Goal: Information Seeking & Learning: Understand process/instructions

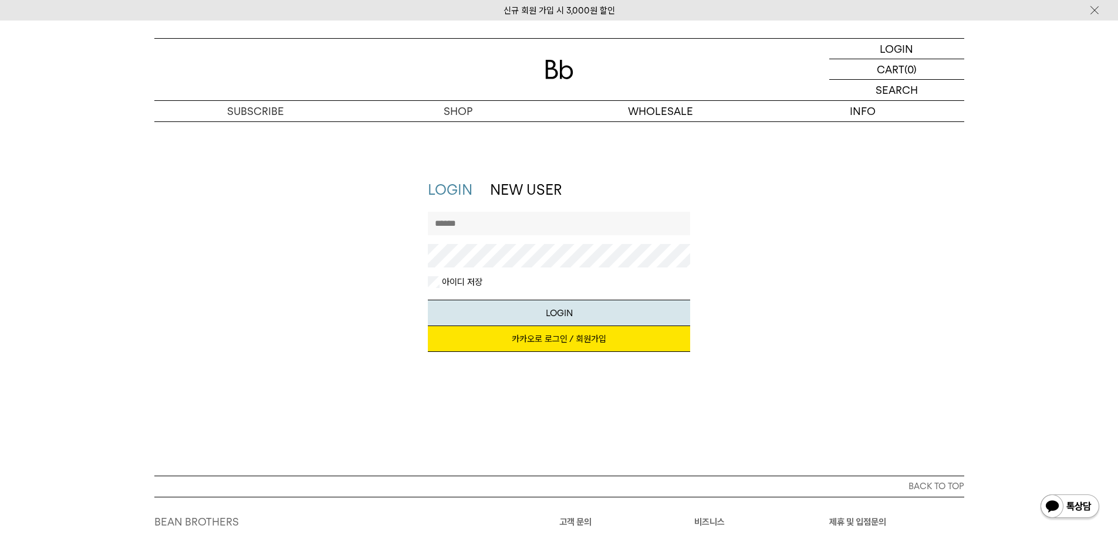
click at [561, 347] on link "카카오로 로그인 / 회원가입" at bounding box center [559, 339] width 262 height 26
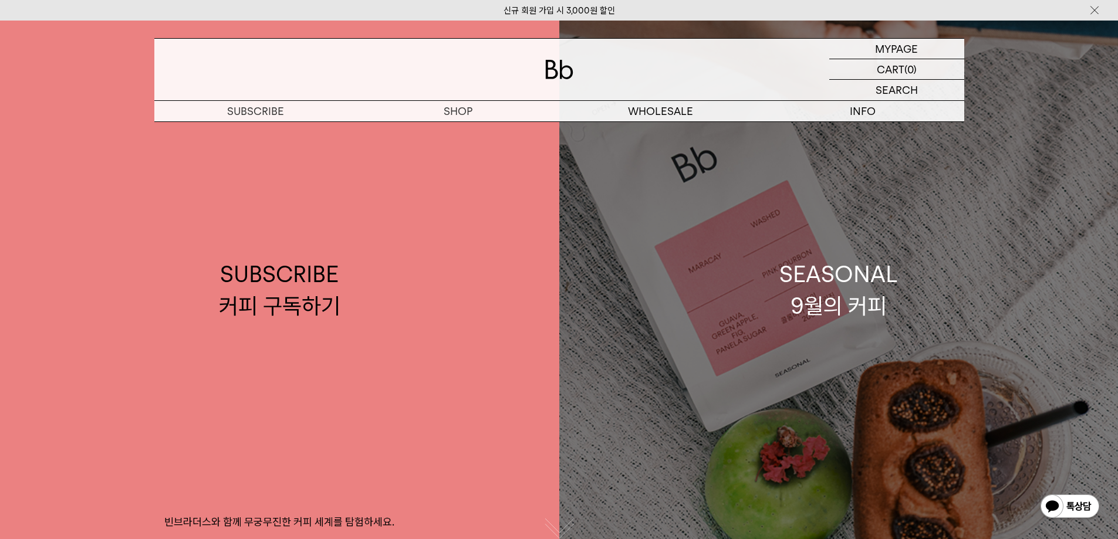
click at [1046, 216] on link "SEASONAL 9월의 커피" at bounding box center [838, 290] width 559 height 539
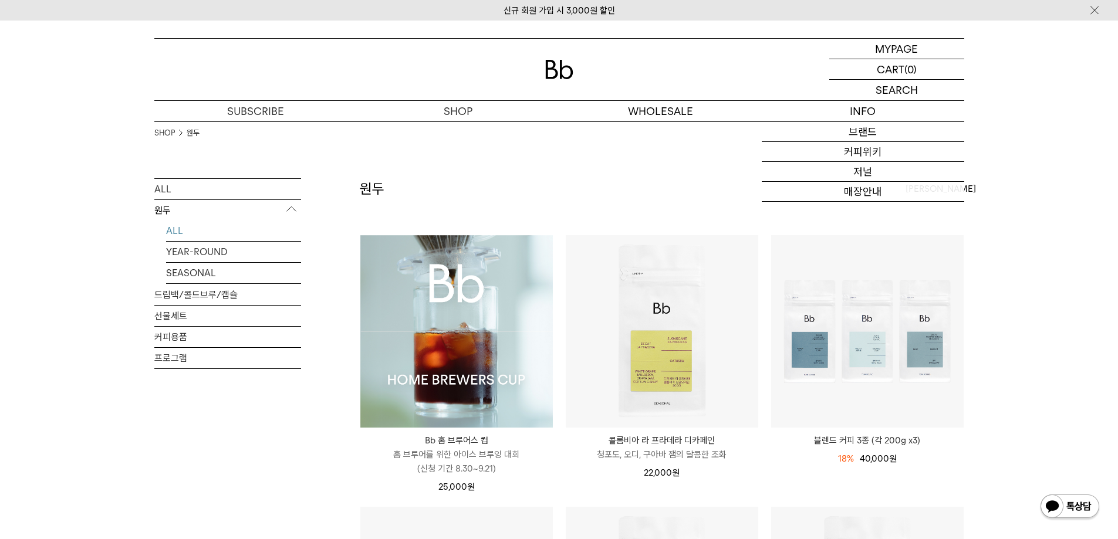
click at [519, 353] on img at bounding box center [456, 331] width 192 height 192
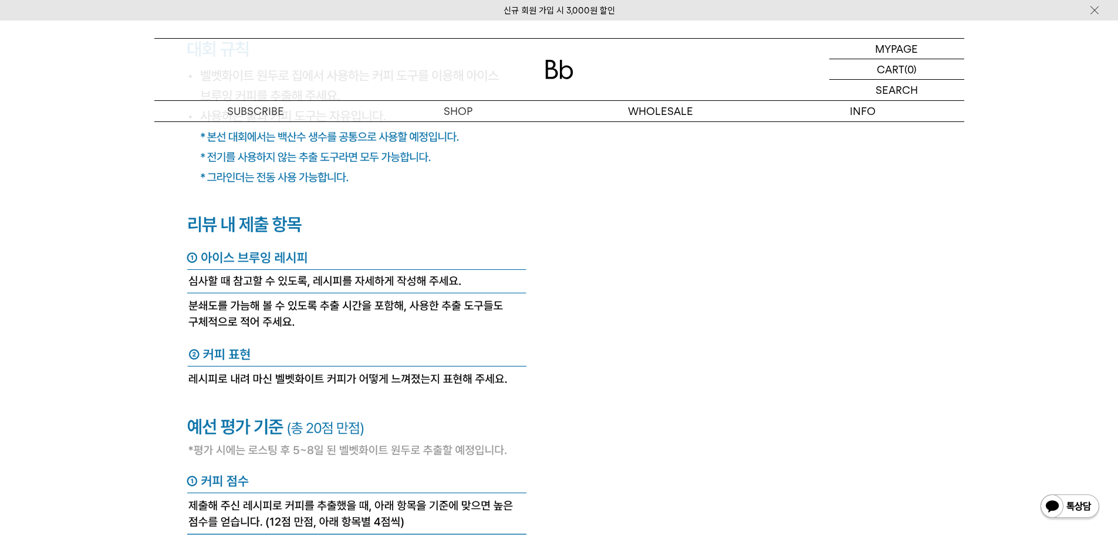
scroll to position [4591, 0]
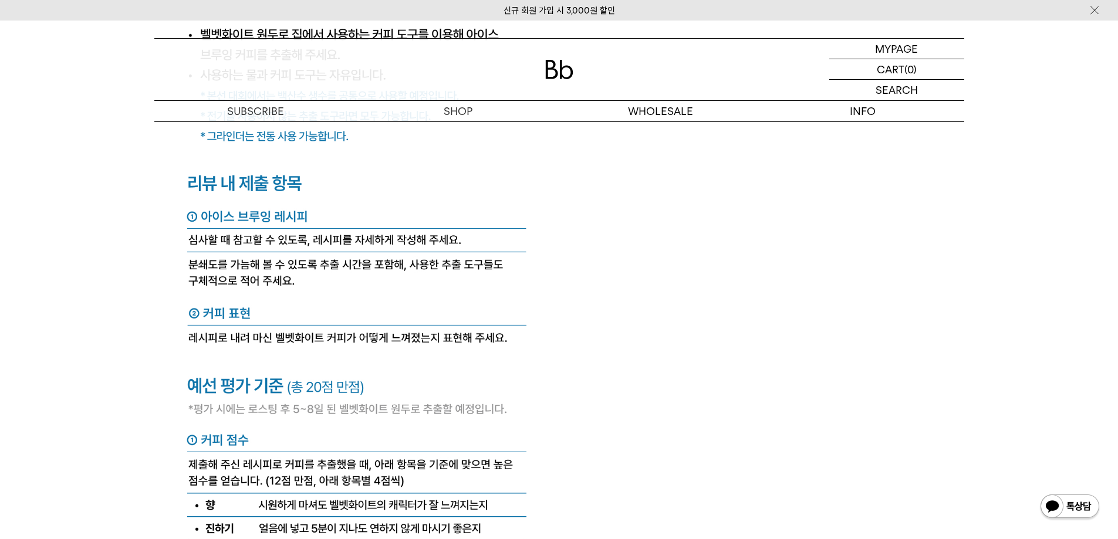
scroll to position [4650, 0]
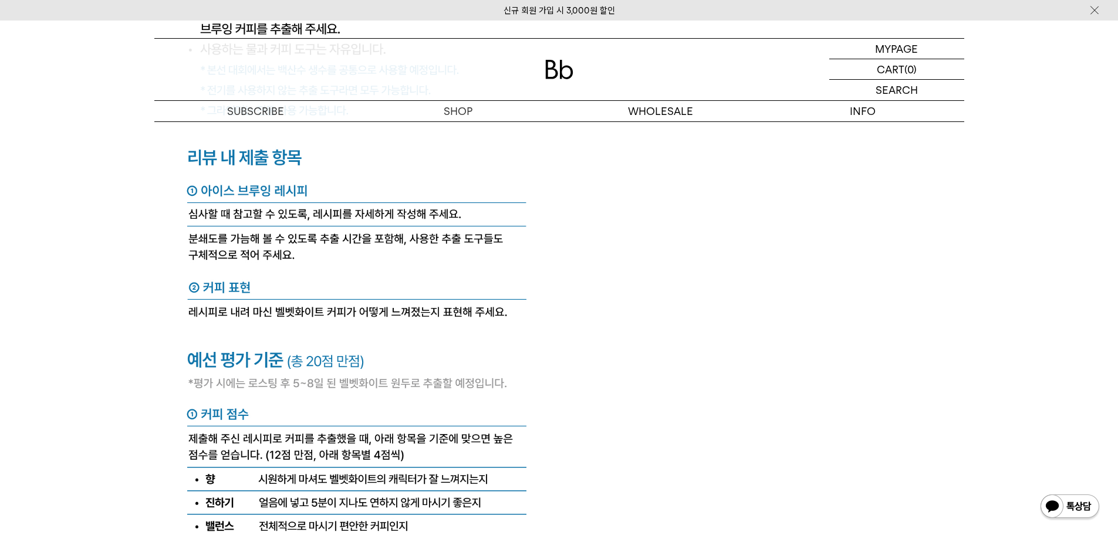
click at [443, 200] on img at bounding box center [356, 529] width 405 height 1432
click at [380, 370] on img at bounding box center [356, 529] width 405 height 1432
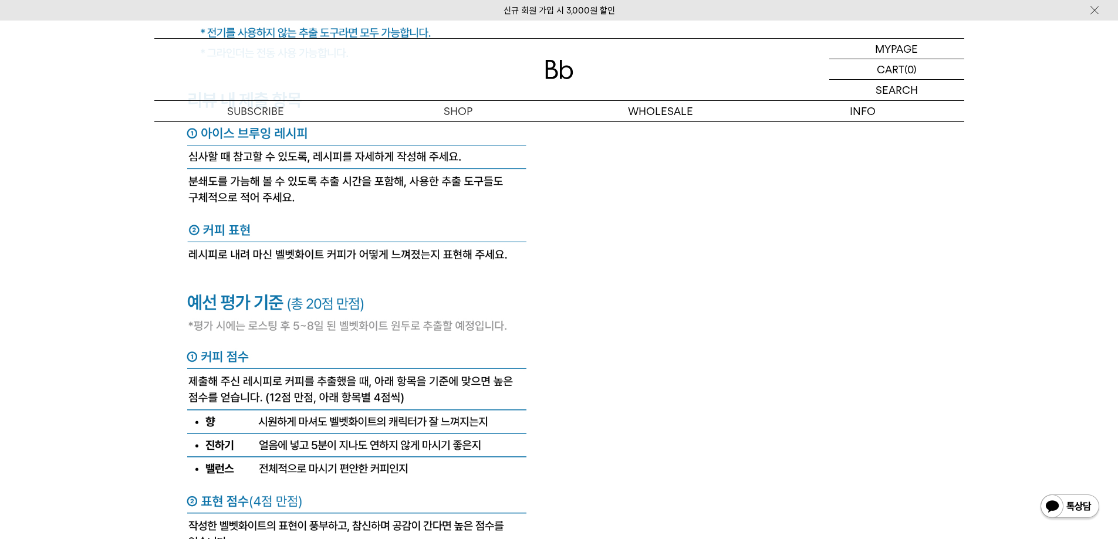
scroll to position [4709, 0]
click at [255, 364] on img at bounding box center [356, 470] width 405 height 1432
click at [383, 369] on img at bounding box center [356, 470] width 405 height 1432
click at [503, 368] on img at bounding box center [356, 470] width 405 height 1432
click at [299, 384] on img at bounding box center [356, 470] width 405 height 1432
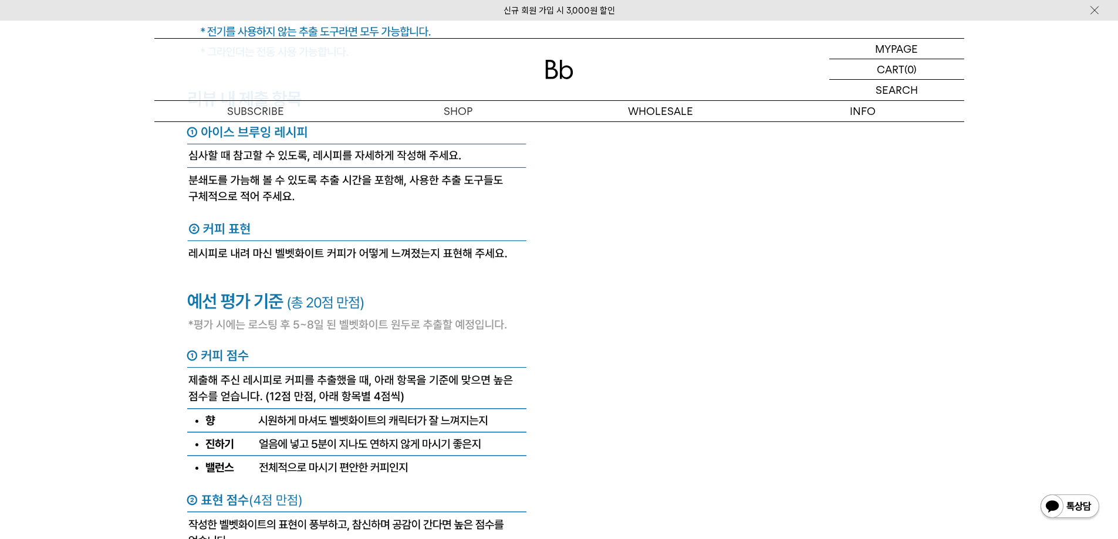
click at [394, 384] on img at bounding box center [356, 470] width 405 height 1432
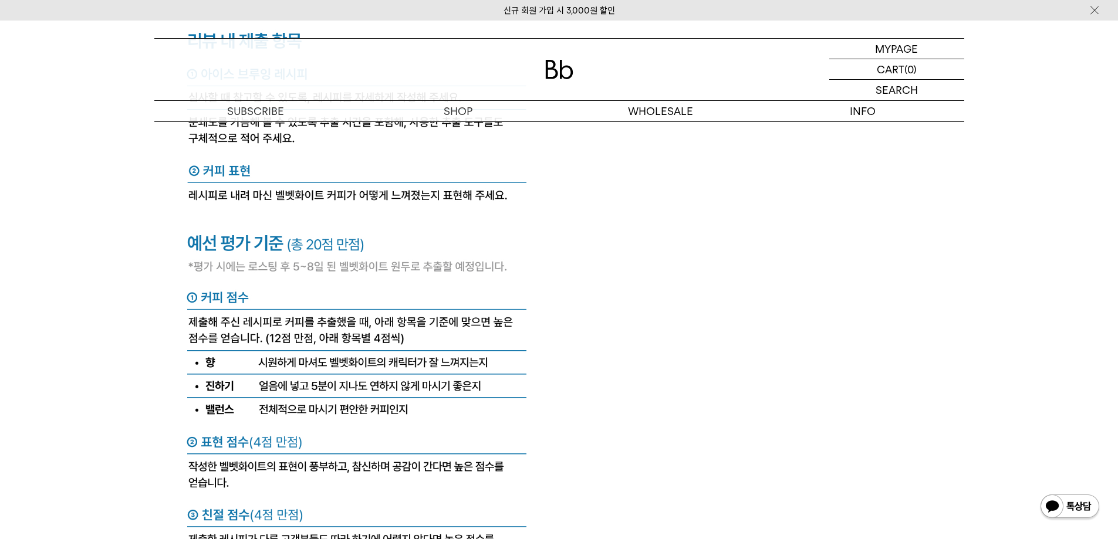
scroll to position [4767, 0]
click at [373, 318] on img at bounding box center [356, 411] width 405 height 1432
click at [369, 329] on img at bounding box center [356, 411] width 405 height 1432
click at [299, 346] on img at bounding box center [356, 411] width 405 height 1432
click at [425, 346] on img at bounding box center [356, 411] width 405 height 1432
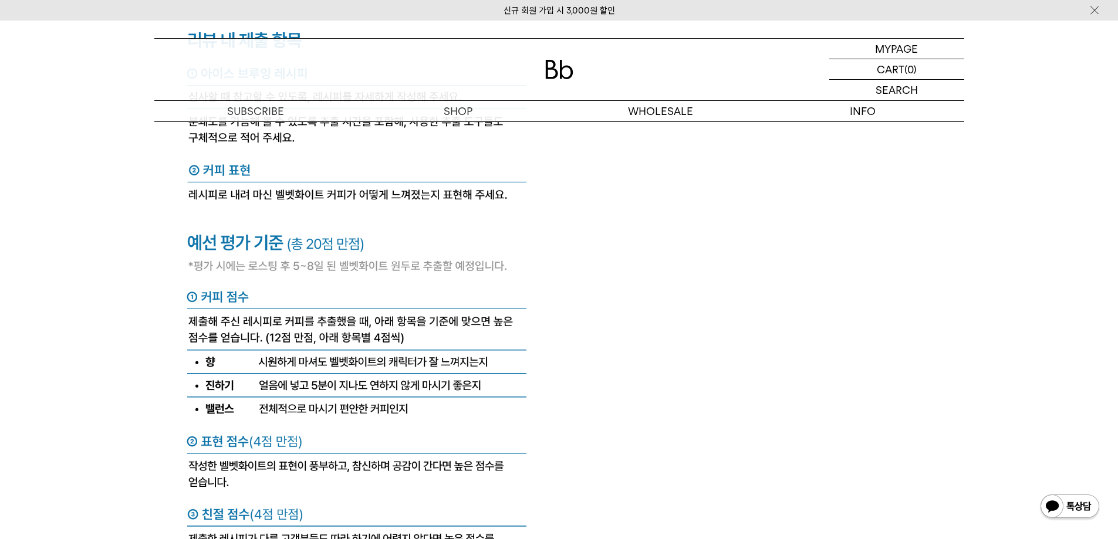
click at [349, 372] on img at bounding box center [356, 411] width 405 height 1432
click at [455, 374] on img at bounding box center [356, 411] width 405 height 1432
click at [361, 393] on img at bounding box center [356, 411] width 405 height 1432
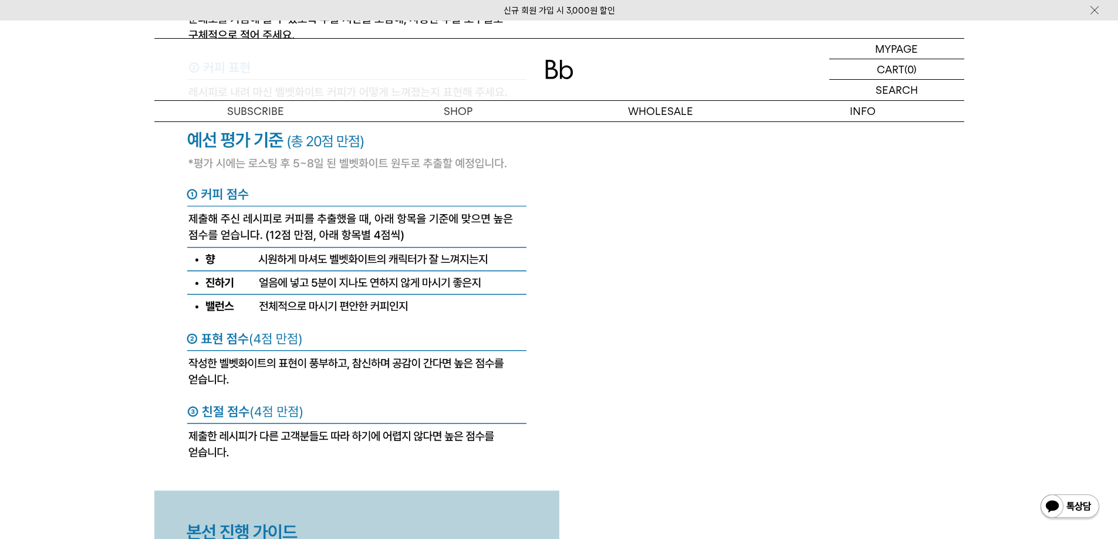
scroll to position [4885, 0]
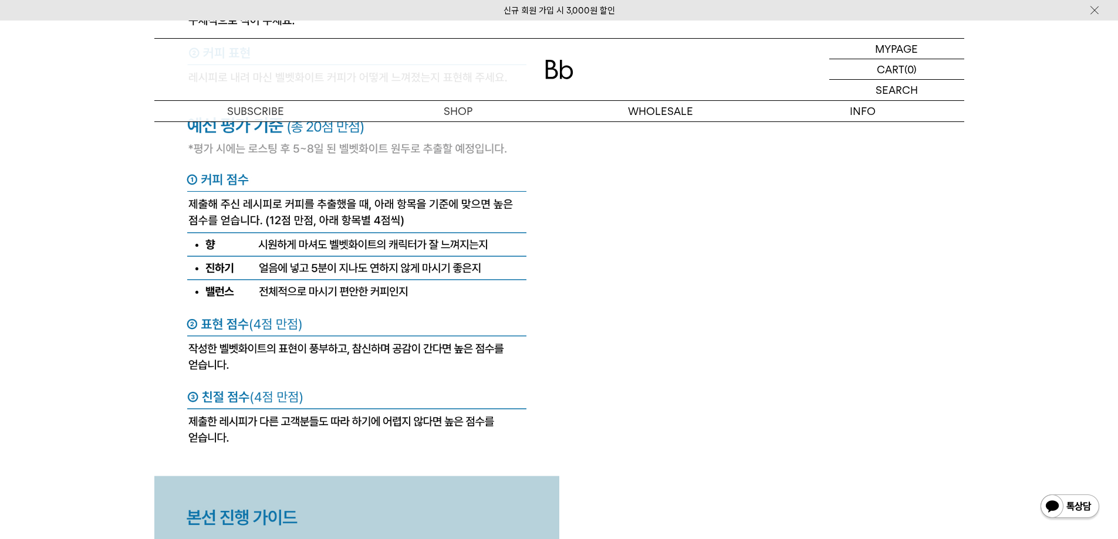
click at [265, 346] on img at bounding box center [356, 294] width 405 height 1432
click at [378, 343] on img at bounding box center [356, 294] width 405 height 1432
click at [498, 347] on img at bounding box center [356, 294] width 405 height 1432
click at [314, 400] on img at bounding box center [356, 294] width 405 height 1432
click at [315, 410] on img at bounding box center [356, 294] width 405 height 1432
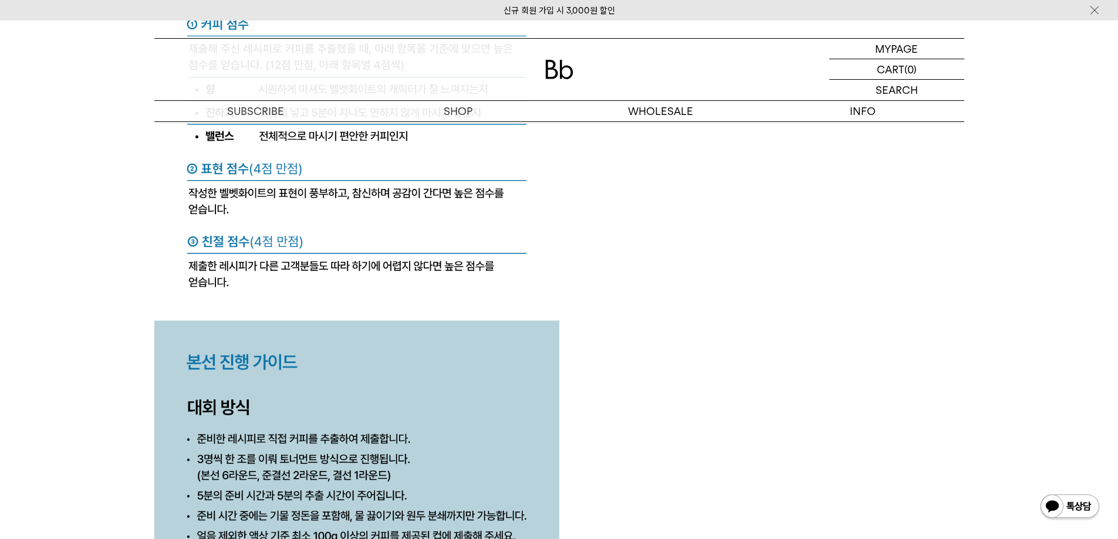
scroll to position [5119, 0]
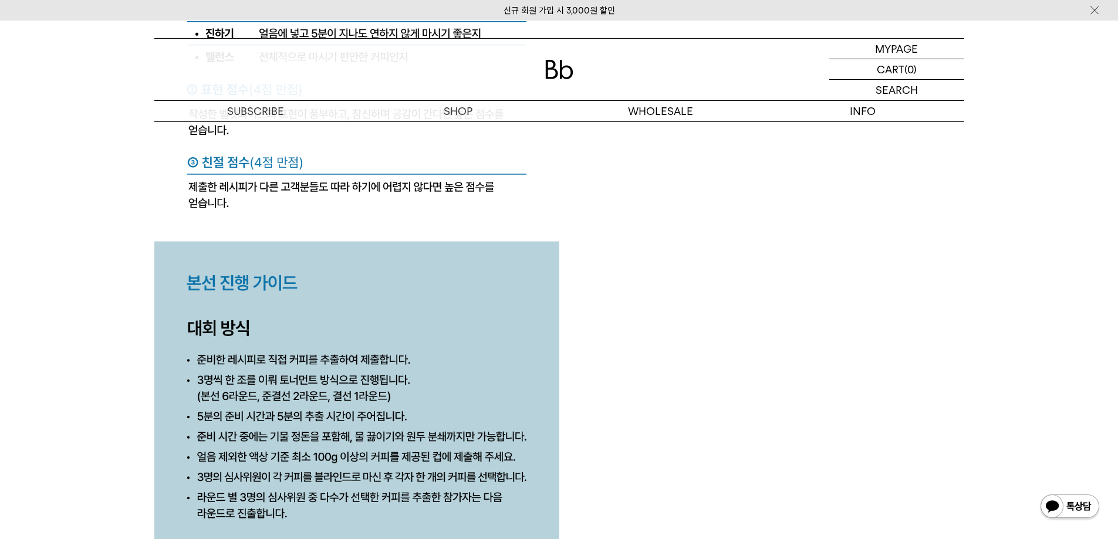
click at [303, 344] on img at bounding box center [356, 59] width 405 height 1432
click at [298, 371] on img at bounding box center [356, 59] width 405 height 1432
click at [283, 384] on img at bounding box center [356, 59] width 405 height 1432
click at [323, 386] on img at bounding box center [356, 59] width 405 height 1432
click at [371, 386] on img at bounding box center [356, 59] width 405 height 1432
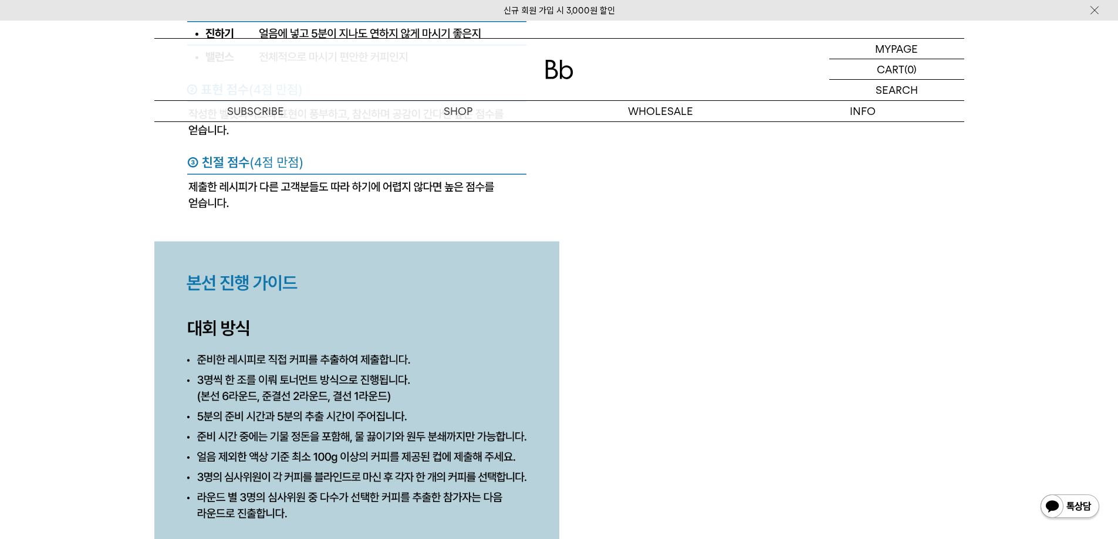
click at [259, 405] on img at bounding box center [356, 59] width 405 height 1432
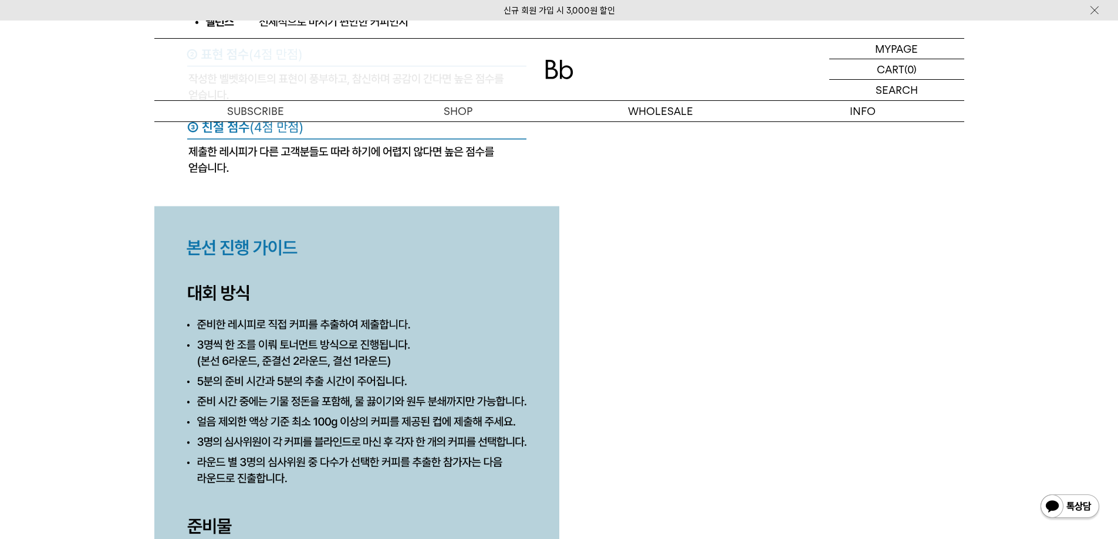
scroll to position [5178, 0]
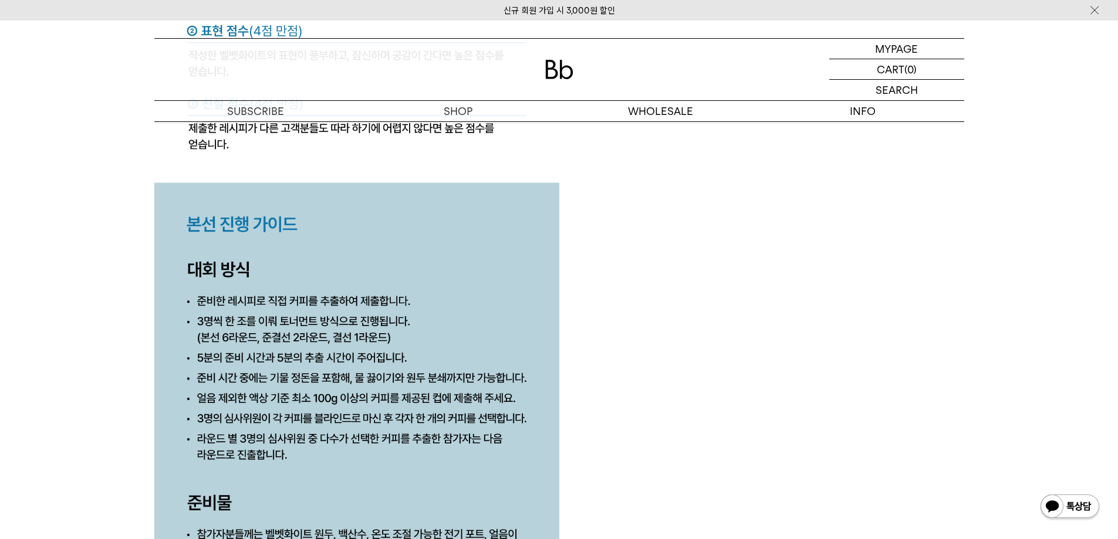
click at [273, 376] on img at bounding box center [356, 1] width 405 height 1432
click at [383, 375] on img at bounding box center [356, 1] width 405 height 1432
click at [294, 395] on img at bounding box center [356, 1] width 405 height 1432
click at [346, 393] on img at bounding box center [356, 1] width 405 height 1432
click at [422, 394] on img at bounding box center [356, 1] width 405 height 1432
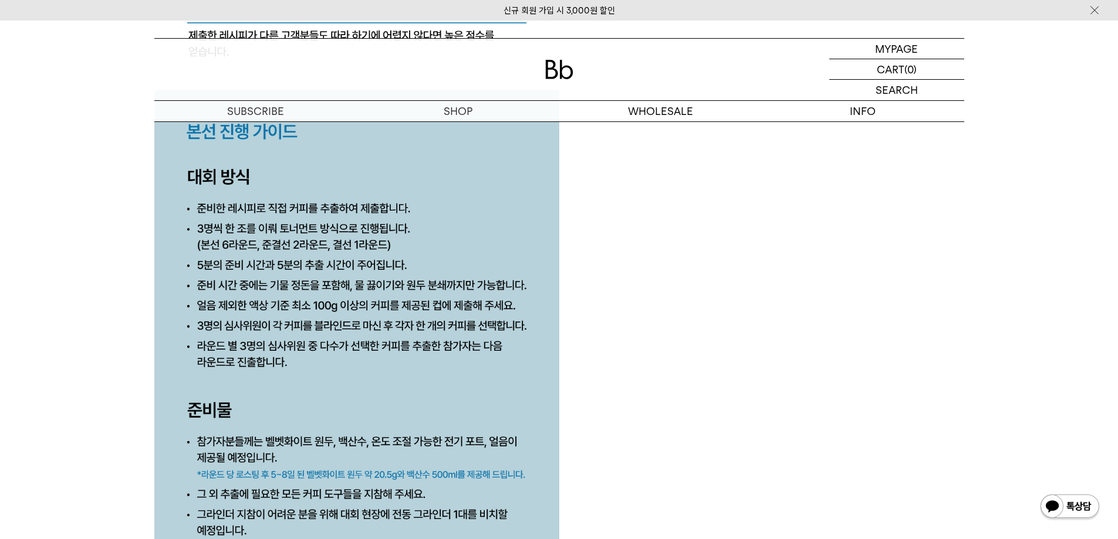
scroll to position [5295, 0]
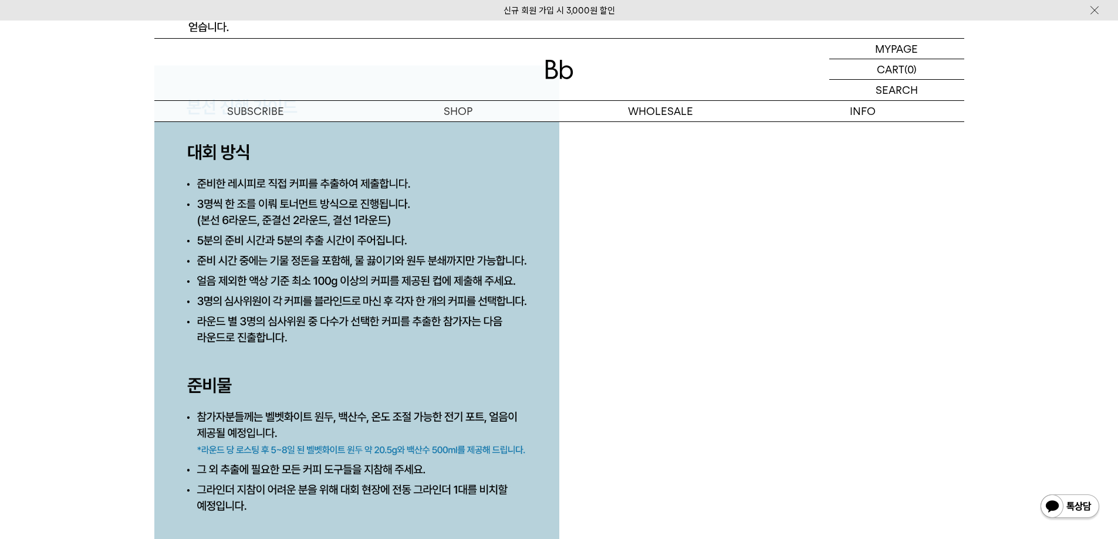
scroll to position [5354, 0]
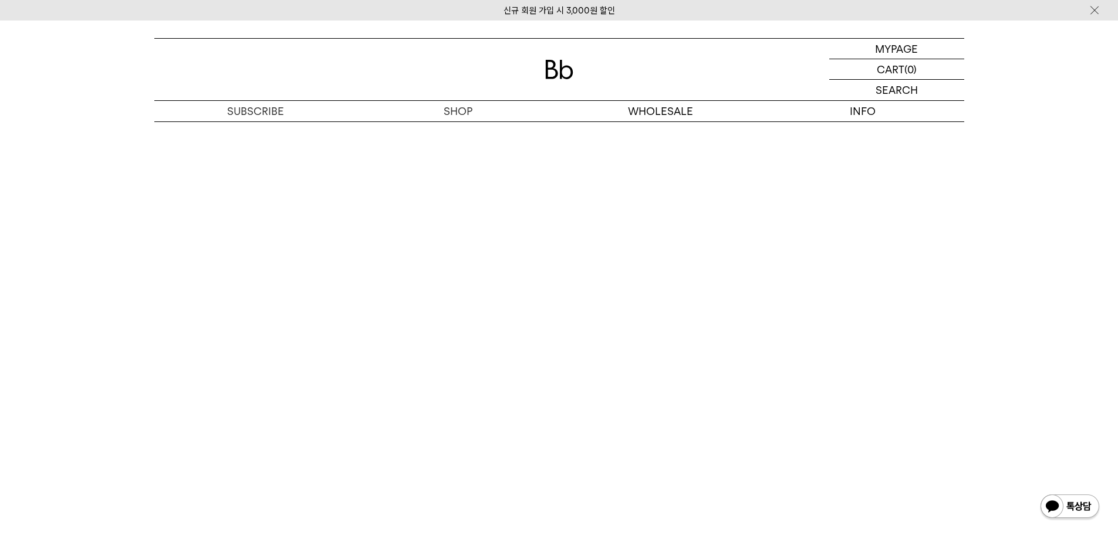
scroll to position [6528, 0]
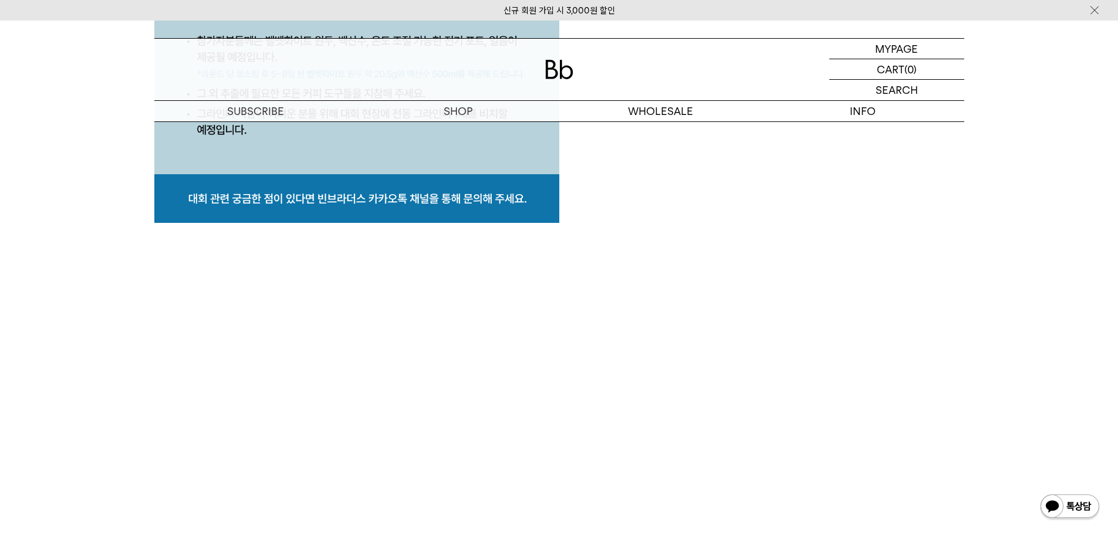
scroll to position [5623, 0]
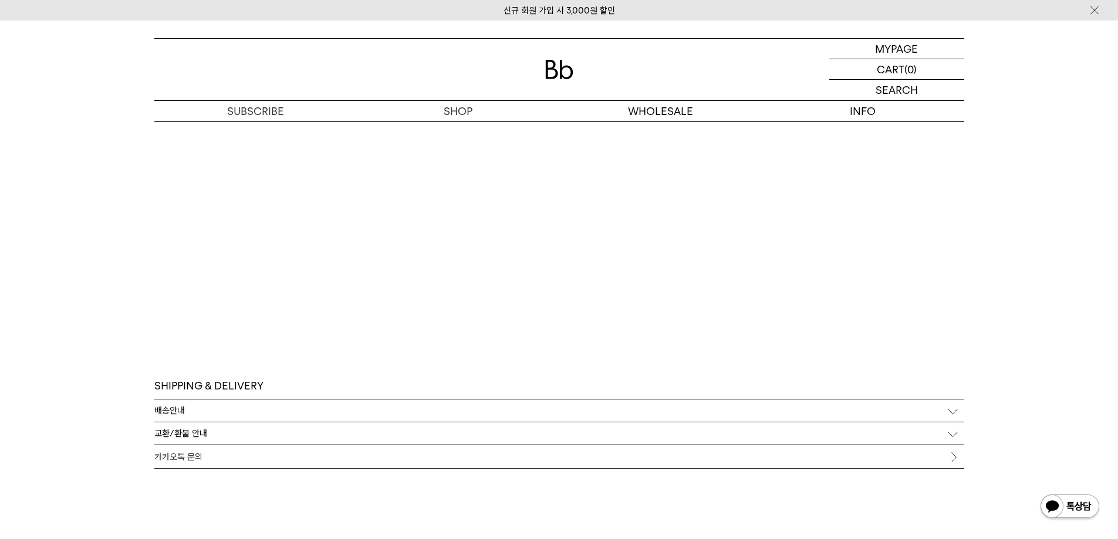
scroll to position [6328, 0]
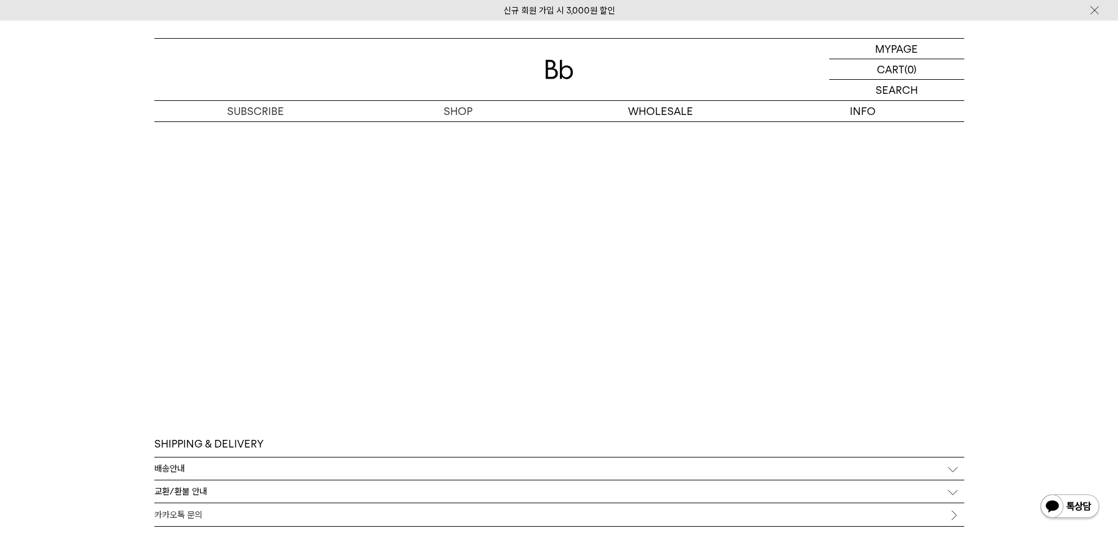
scroll to position [6269, 0]
click at [886, 45] on p "마이페이지" at bounding box center [896, 49] width 47 height 20
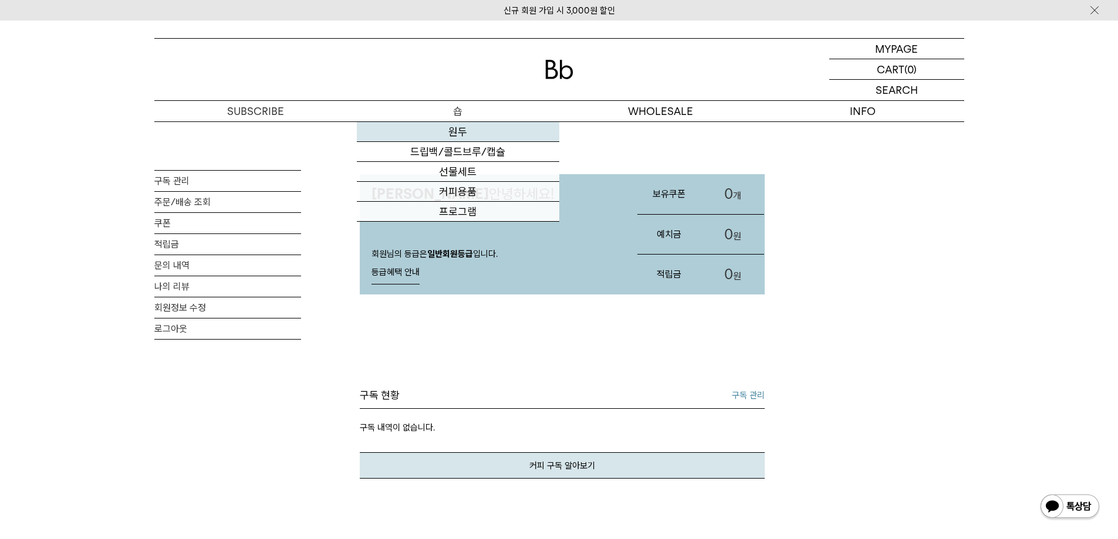
click at [458, 129] on link "원두" at bounding box center [458, 132] width 202 height 20
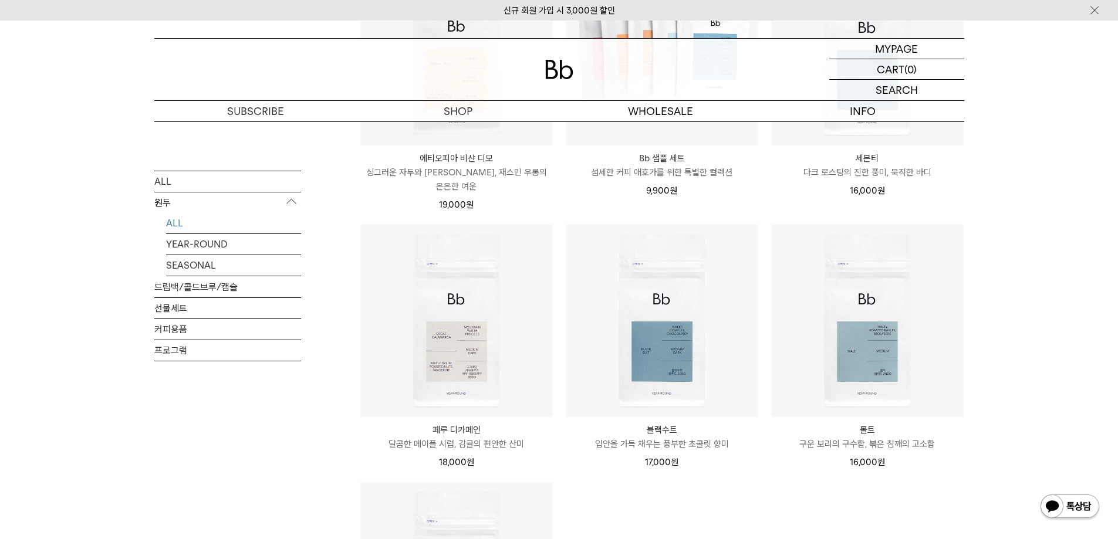
scroll to position [998, 0]
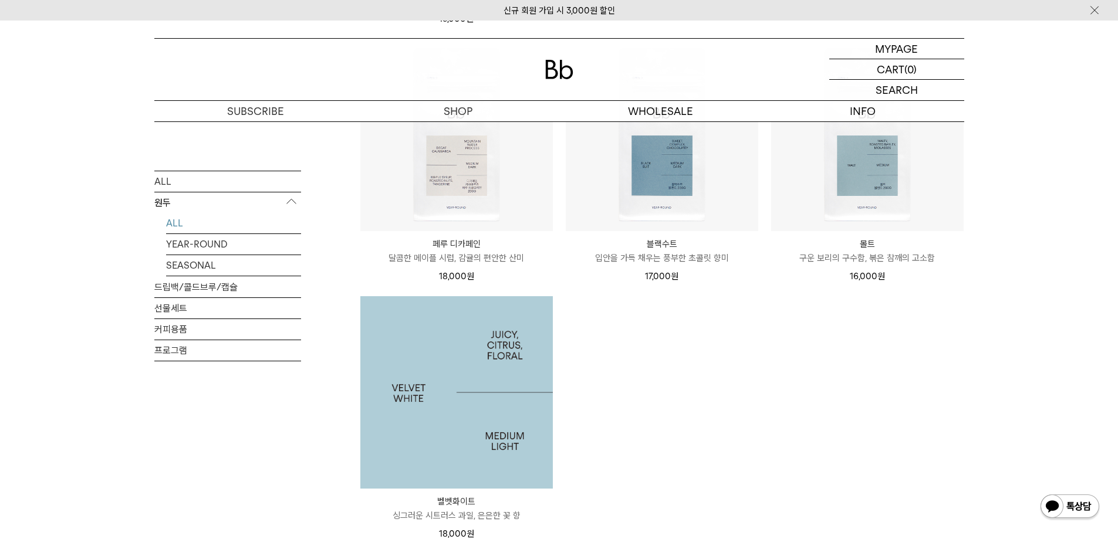
click at [450, 403] on img at bounding box center [456, 392] width 192 height 192
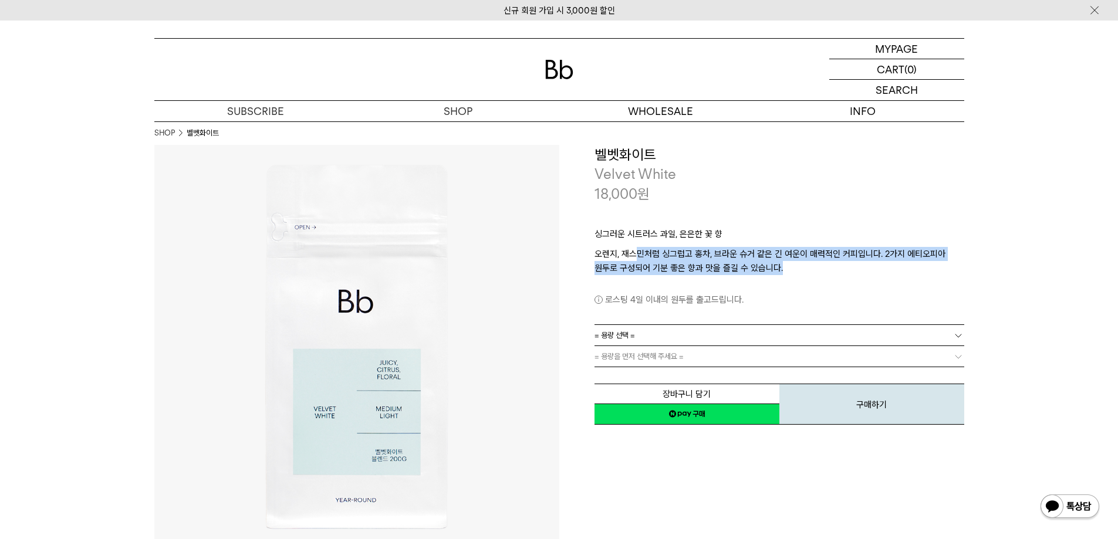
drag, startPoint x: 636, startPoint y: 258, endPoint x: 840, endPoint y: 271, distance: 205.2
click at [840, 271] on p "오렌지, 재스민처럼 싱그럽고 홍차, 브라운 슈거 같은 긴 여운이 매력적인 커피입니다. 2가지 에티오피아 원두로 구성되어 기분 좋은 향과 맛을 …" at bounding box center [779, 261] width 370 height 28
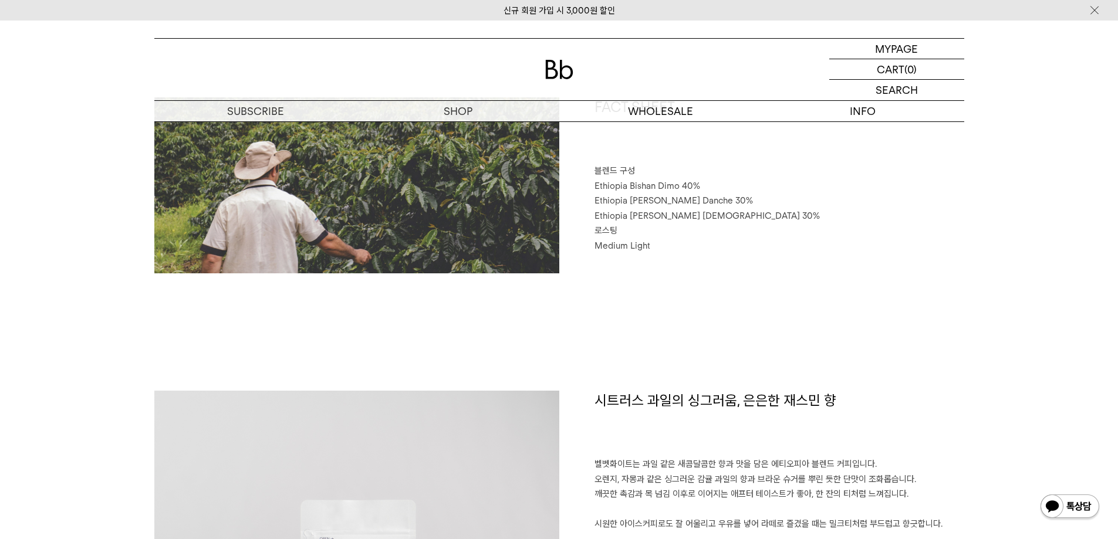
scroll to position [645, 0]
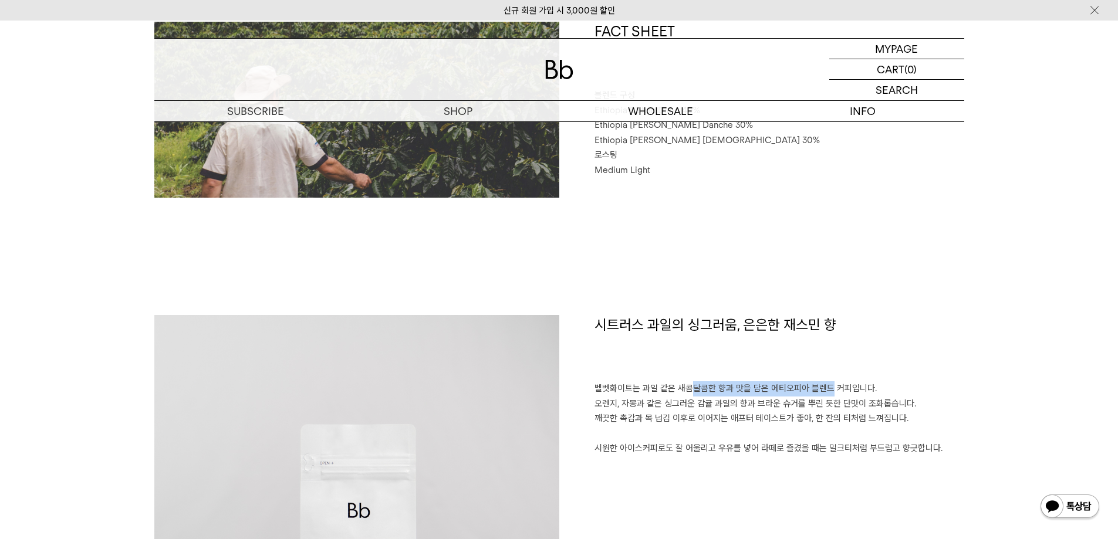
drag, startPoint x: 684, startPoint y: 387, endPoint x: 824, endPoint y: 384, distance: 140.3
click at [824, 384] on p "벨벳화이트는 과일 같은 새콤달콤한 향과 맛을 담은 에티오피아 블렌드 커피입니다. 오렌지, 자몽과 같은 싱그러운 감귤 과일의 향과 브라운 슈거를…" at bounding box center [779, 418] width 370 height 75
drag, startPoint x: 657, startPoint y: 398, endPoint x: 746, endPoint y: 398, distance: 88.6
click at [746, 398] on p "벨벳화이트는 과일 같은 새콤달콤한 향과 맛을 담은 에티오피아 블렌드 커피입니다. 오렌지, 자몽과 같은 싱그러운 감귤 과일의 향과 브라운 슈거를…" at bounding box center [779, 418] width 370 height 75
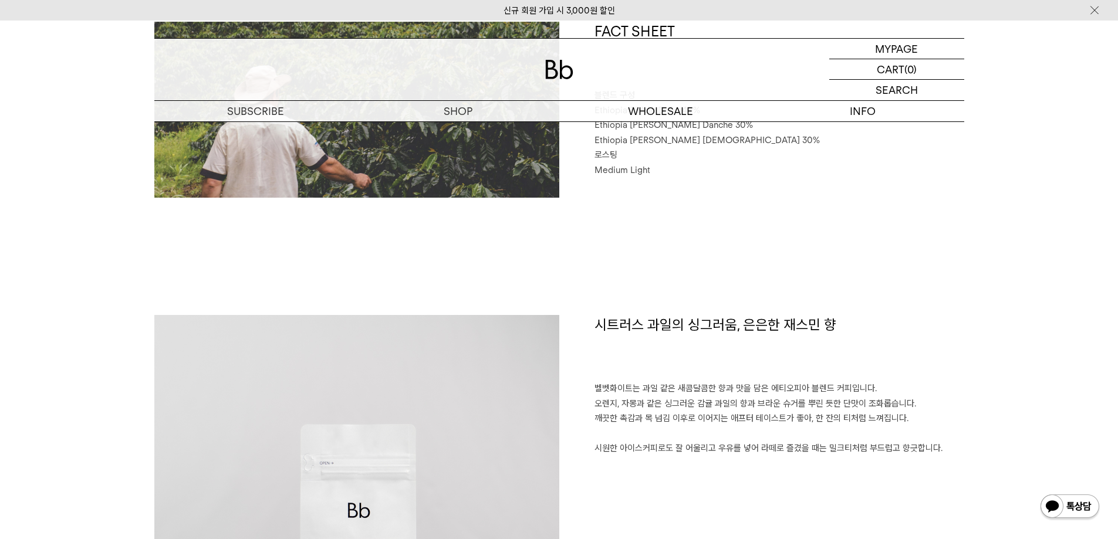
click at [755, 476] on div "시트러스 과일의 싱그러움, 은은한 재스민 향 벨벳화이트는 과일 같은 새콤달콤한 향과 맛을 담은 에티오피아 블렌드 커피입니다. 오렌지, 자몽과 …" at bounding box center [761, 517] width 405 height 405
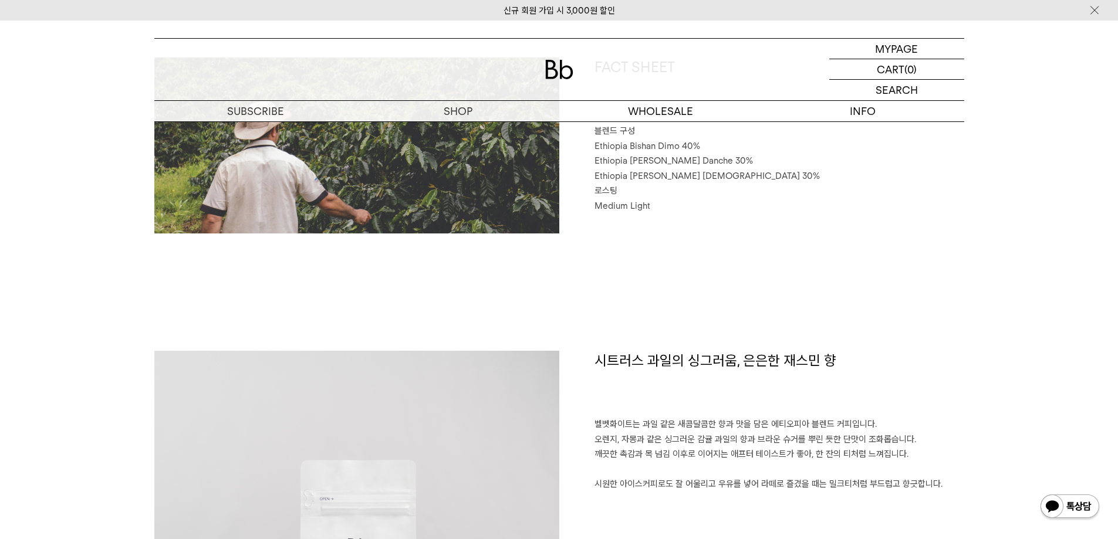
scroll to position [528, 0]
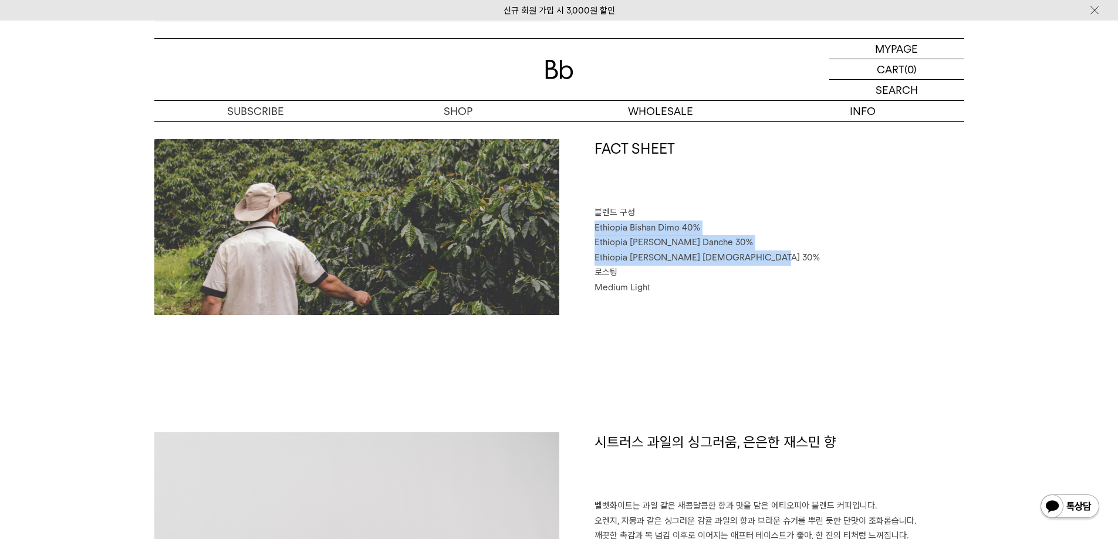
drag, startPoint x: 774, startPoint y: 258, endPoint x: 596, endPoint y: 228, distance: 181.0
click at [596, 228] on div "FACT SHEET 블렌드 구성 Ethiopia Bishan Dimo 40% Ethiopia Habtamu Yirgacheffe Danche …" at bounding box center [761, 227] width 405 height 176
copy div "Ethiopia Bishan Dimo 40% Ethiopia Habtamu Yirgacheffe Danche 30% Ethiopia Habta…"
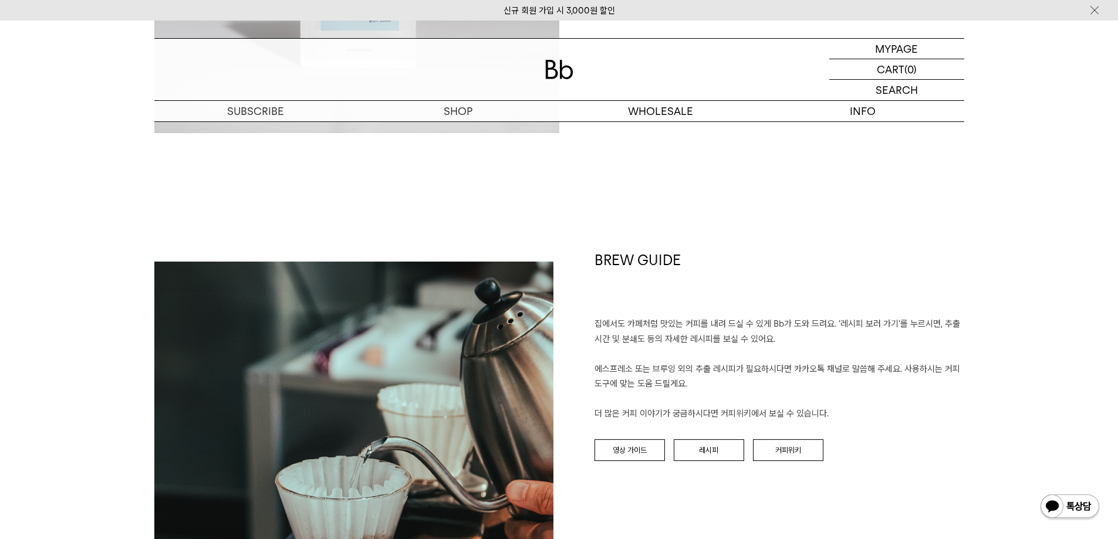
scroll to position [1435, 0]
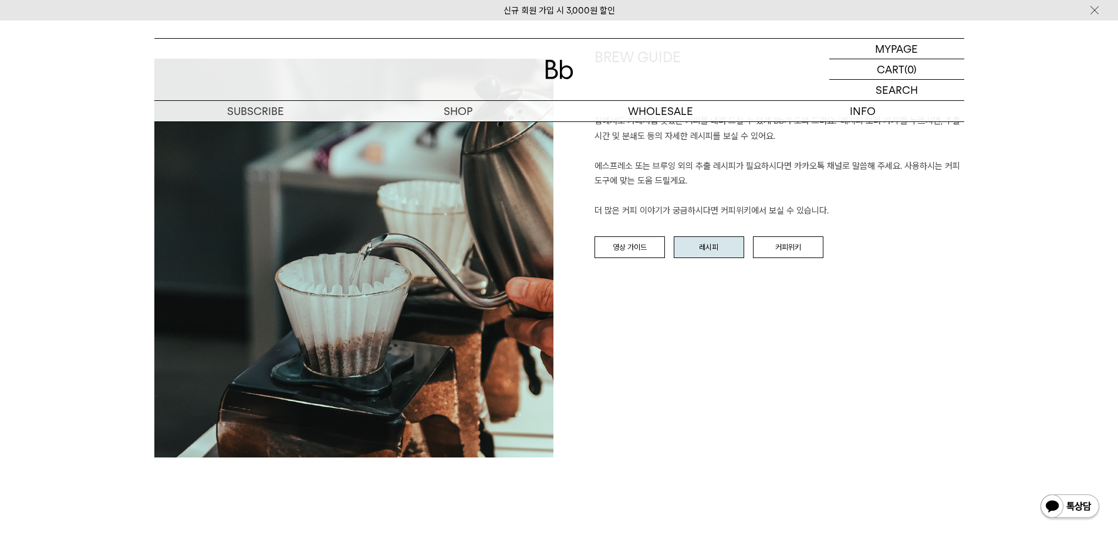
click at [697, 242] on link "레시피" at bounding box center [709, 247] width 70 height 22
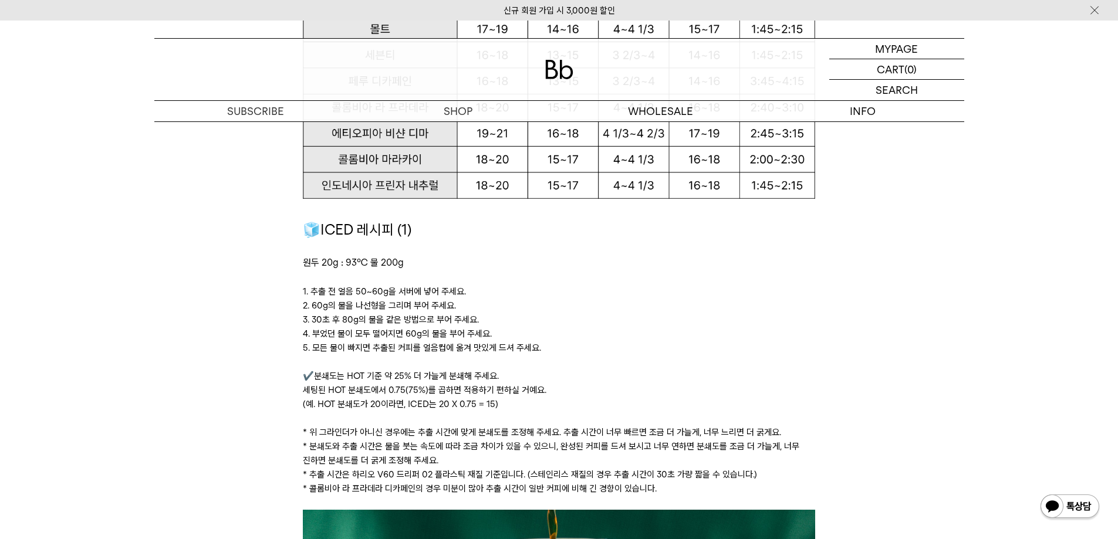
scroll to position [1584, 0]
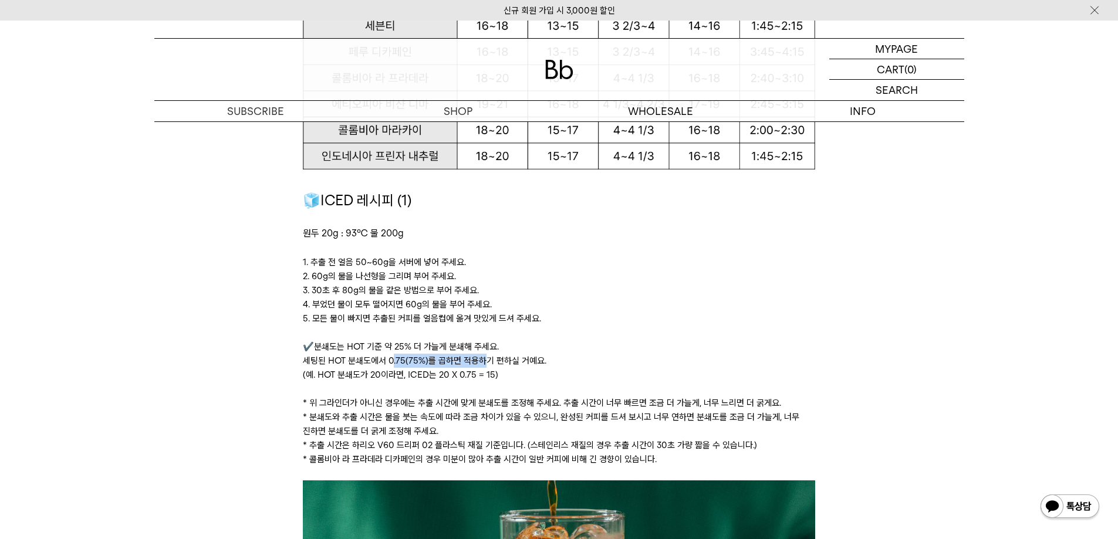
drag, startPoint x: 392, startPoint y: 361, endPoint x: 484, endPoint y: 360, distance: 91.6
click at [484, 360] on p "✔️분쇄도는 HOT 기준 약 25% 더 가늘게 분쇄해 주세요. 세팅된 HOT 분쇄도에서 0.75(75%)를 곱하면 적용하기 편하실 거예요. (…" at bounding box center [559, 361] width 512 height 42
drag, startPoint x: 373, startPoint y: 400, endPoint x: 455, endPoint y: 400, distance: 82.2
click at [455, 400] on p "* 위 그라인더가 아니신 경우에는 추출 시간에 맞게 분쇄도를 조정해 주세요. 추출 시간이 너무 빠르면 조금 더 가늘게, 너무 느리면 더 굵게요." at bounding box center [559, 403] width 512 height 14
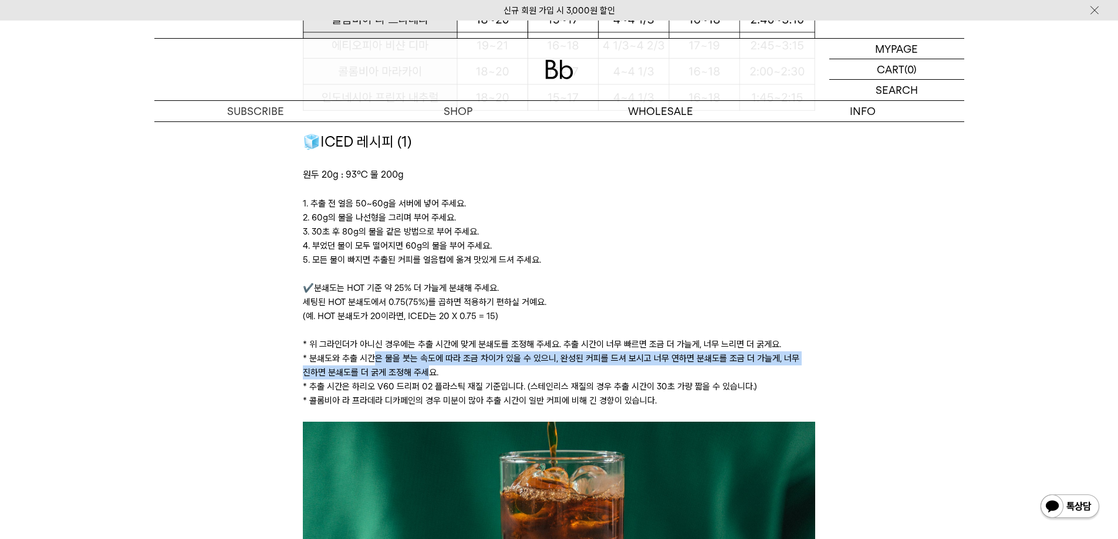
drag, startPoint x: 370, startPoint y: 359, endPoint x: 430, endPoint y: 367, distance: 60.3
click at [430, 367] on p "* 분쇄도와 추출 시간은 물을 붓는 속도에 따라 조금 차이가 있을 수 있으니, 완성된 커피를 드셔 보시고 너무 연하면 분쇄도를 조금 더 가늘게…" at bounding box center [559, 366] width 512 height 28
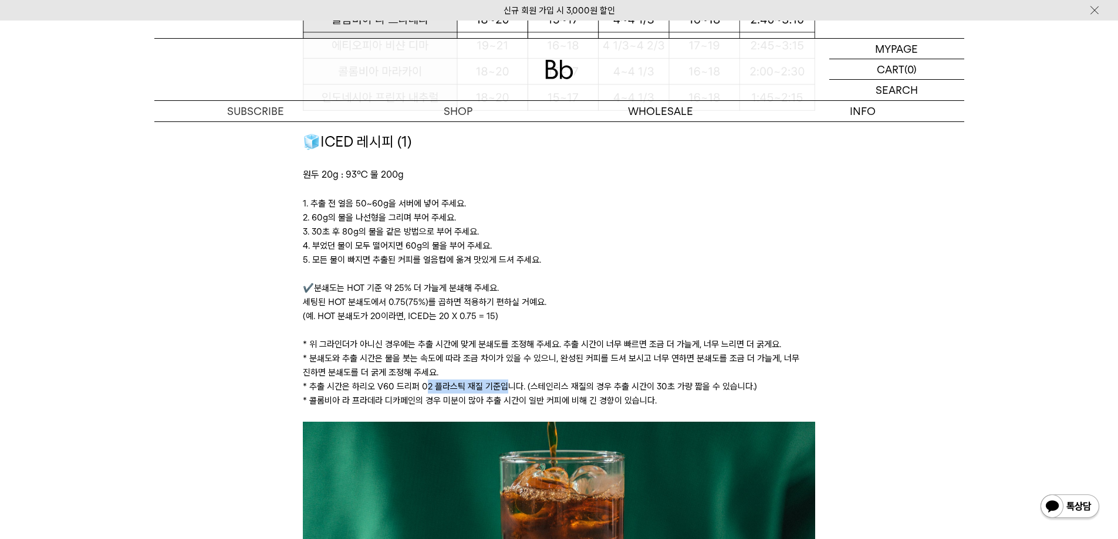
drag, startPoint x: 427, startPoint y: 384, endPoint x: 501, endPoint y: 387, distance: 74.6
click at [501, 387] on p "* 추출 시간은 하리오 V60 드리퍼 02 플라스틱 재질 기준입니다. (스테인리스 재질의 경우 추출 시간이 30초 가량 짧을 수 있습니다.)" at bounding box center [559, 387] width 512 height 14
drag, startPoint x: 557, startPoint y: 388, endPoint x: 607, endPoint y: 390, distance: 49.9
click at [607, 390] on p "* 추출 시간은 하리오 V60 드리퍼 02 플라스틱 재질 기준입니다. (스테인리스 재질의 경우 추출 시간이 30초 가량 짧을 수 있습니다.)" at bounding box center [559, 387] width 512 height 14
drag, startPoint x: 350, startPoint y: 403, endPoint x: 461, endPoint y: 399, distance: 111.0
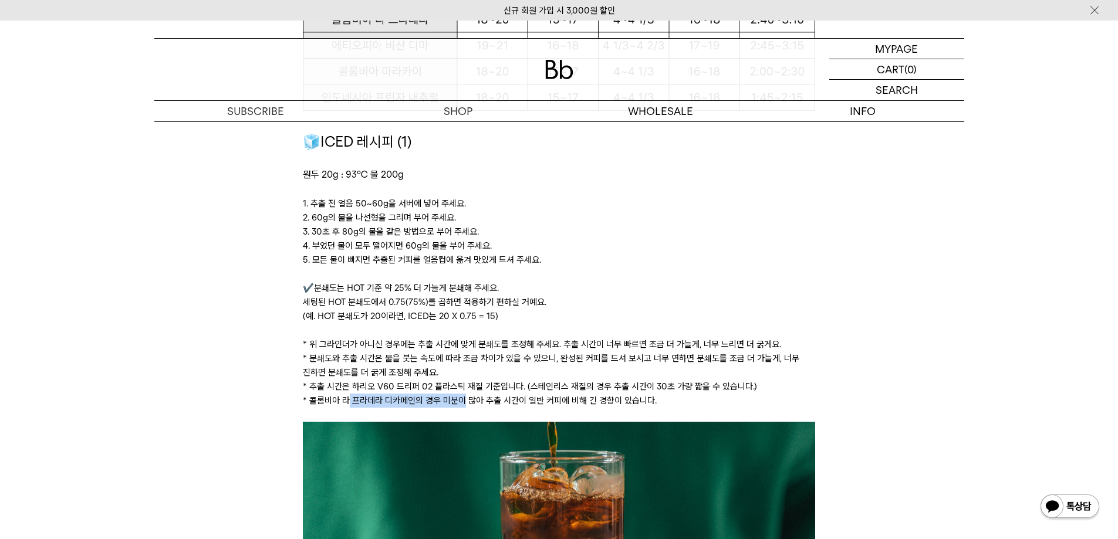
click at [461, 399] on p "* 콜롬비아 라 프라데라 디카페인의 경우 미분이 많아 추출 시간이 일반 커피에 비해 긴 경향이 있습니다." at bounding box center [559, 401] width 512 height 14
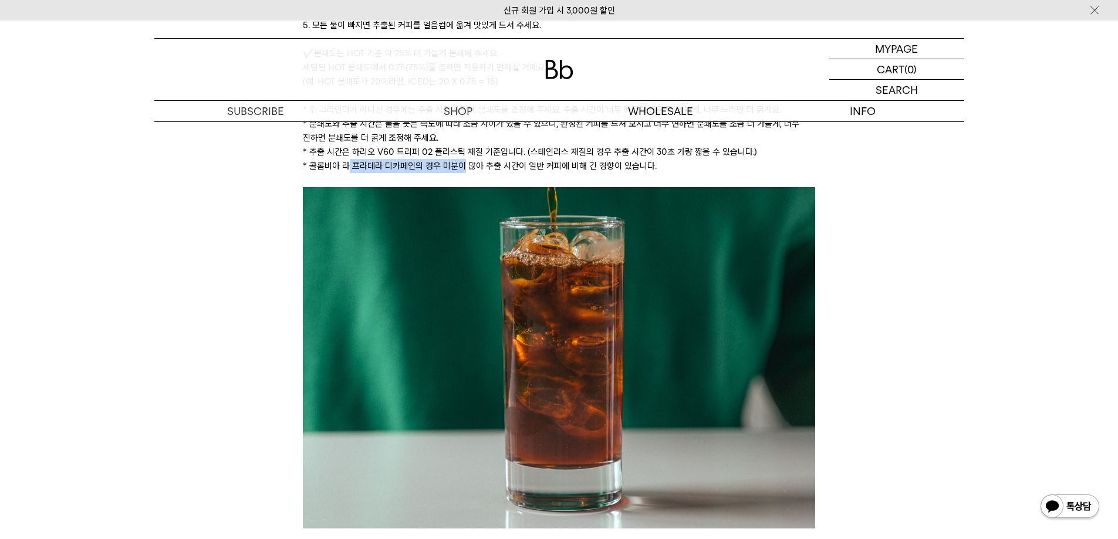
scroll to position [2230, 0]
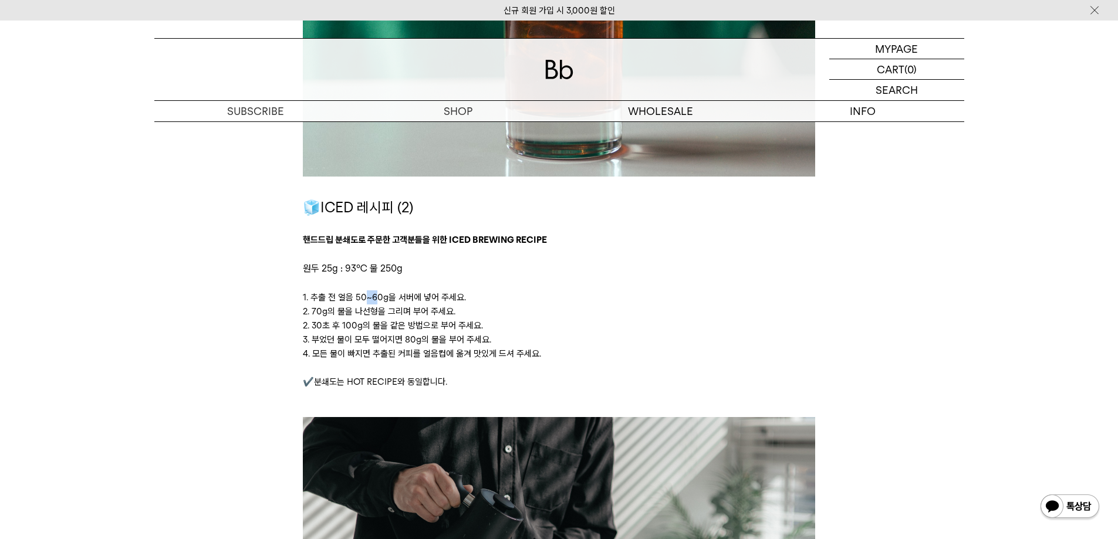
drag, startPoint x: 366, startPoint y: 298, endPoint x: 377, endPoint y: 296, distance: 11.2
click at [377, 296] on p "1. 추출 전 얼음 50~60g을 서버에 넣어 주세요." at bounding box center [559, 297] width 512 height 14
click at [411, 338] on p "3. 부었던 물이 모두 떨어지면 80g의 물을 부어 주세요." at bounding box center [559, 340] width 512 height 14
click at [350, 321] on p "2. 30초 후 100g의 물을 같은 방법으로 부어 주세요." at bounding box center [559, 326] width 512 height 14
click at [336, 312] on p "2. 70g의 물을 나선형을 그리며 부어 주세요." at bounding box center [559, 312] width 512 height 14
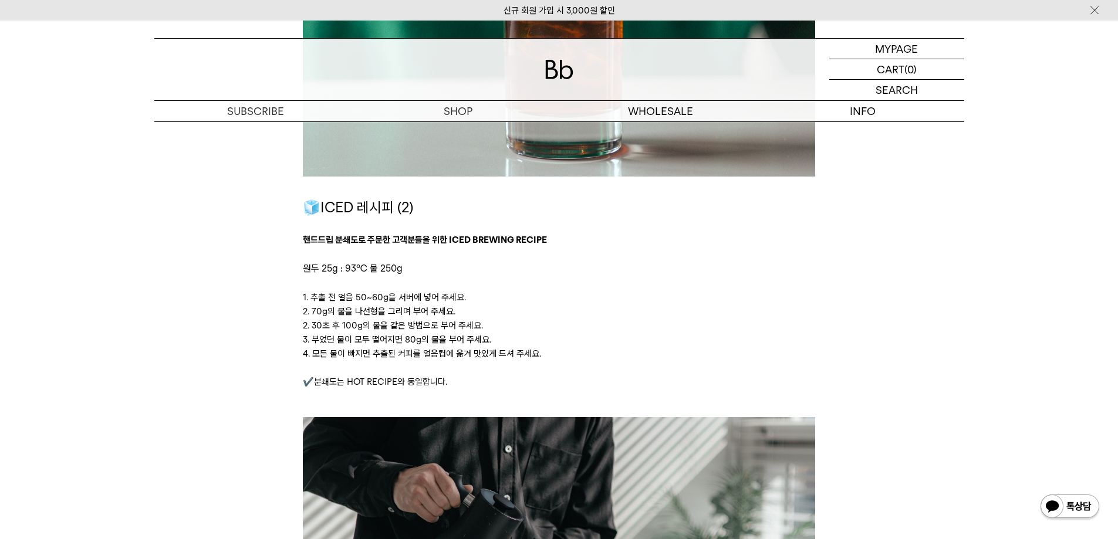
click at [381, 325] on p "2. 30초 후 100g의 물을 같은 방법으로 부어 주세요." at bounding box center [559, 326] width 512 height 14
click at [440, 340] on p "3. 부었던 물이 모두 떨어지면 80g의 물을 부어 주세요." at bounding box center [559, 340] width 512 height 14
click at [408, 296] on p "1. 추출 전 얼음 50~60g을 서버에 넣어 주세요." at bounding box center [559, 297] width 512 height 14
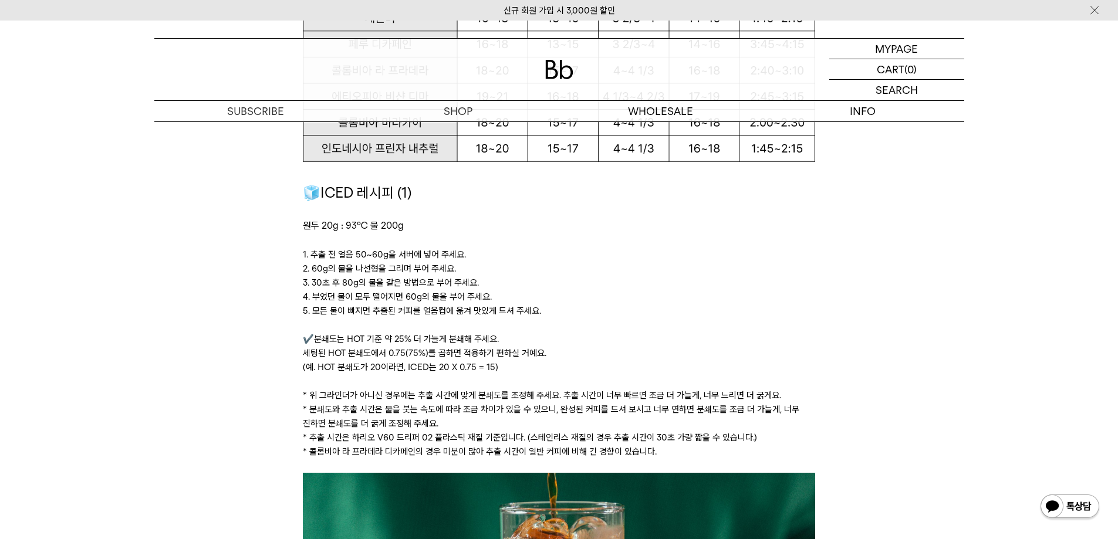
scroll to position [1584, 0]
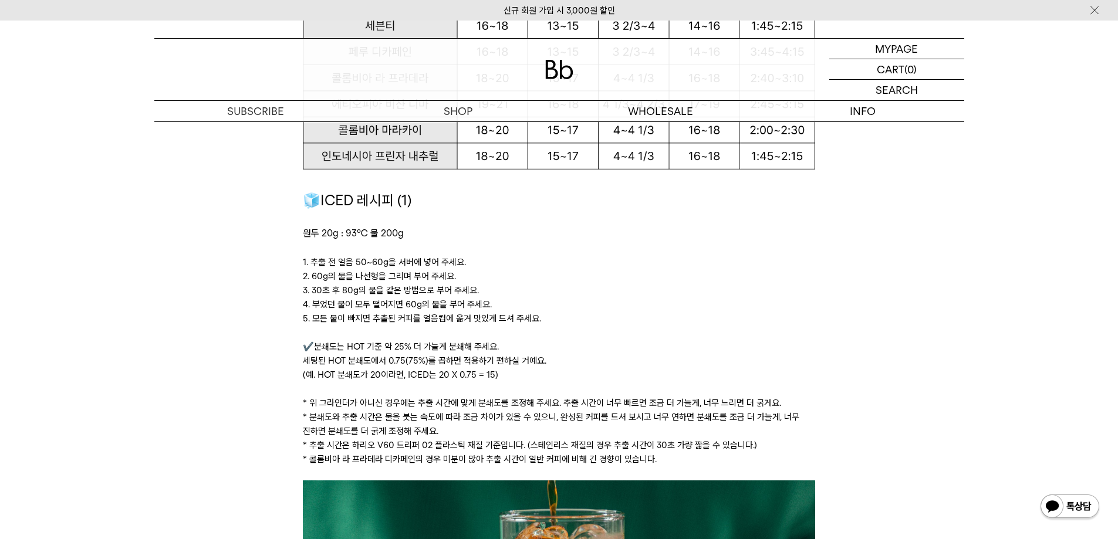
click at [391, 304] on p "4. 부었던 물이 모두 떨어지면 60g의 물을 부어 주세요." at bounding box center [559, 305] width 512 height 14
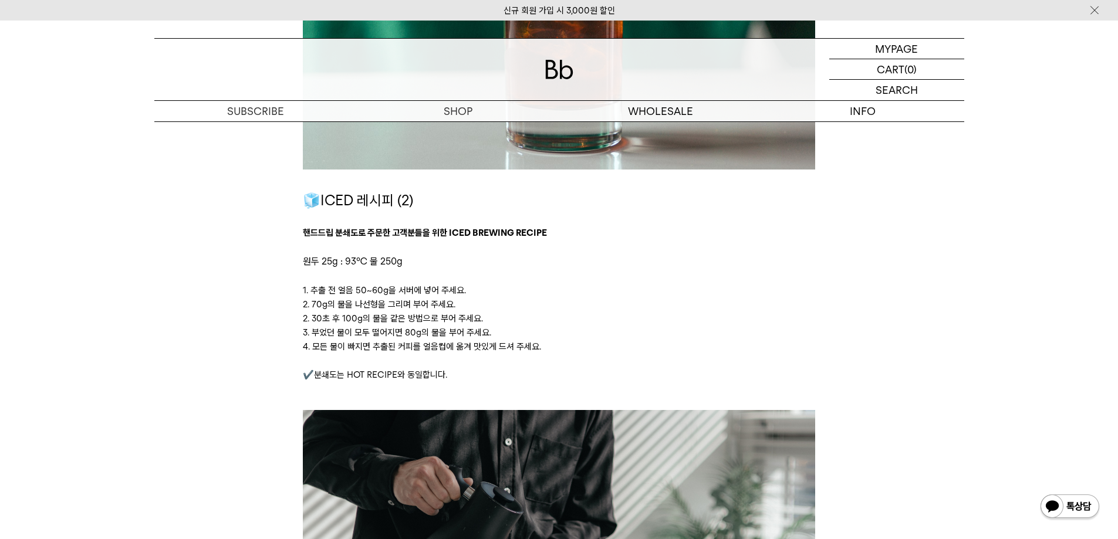
scroll to position [0, 0]
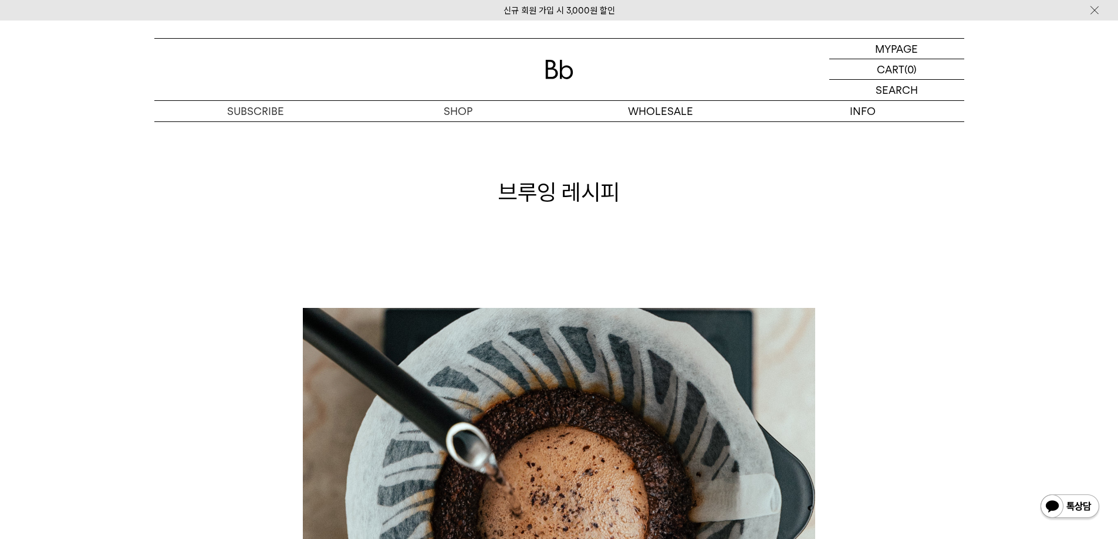
click at [560, 68] on img at bounding box center [559, 69] width 28 height 19
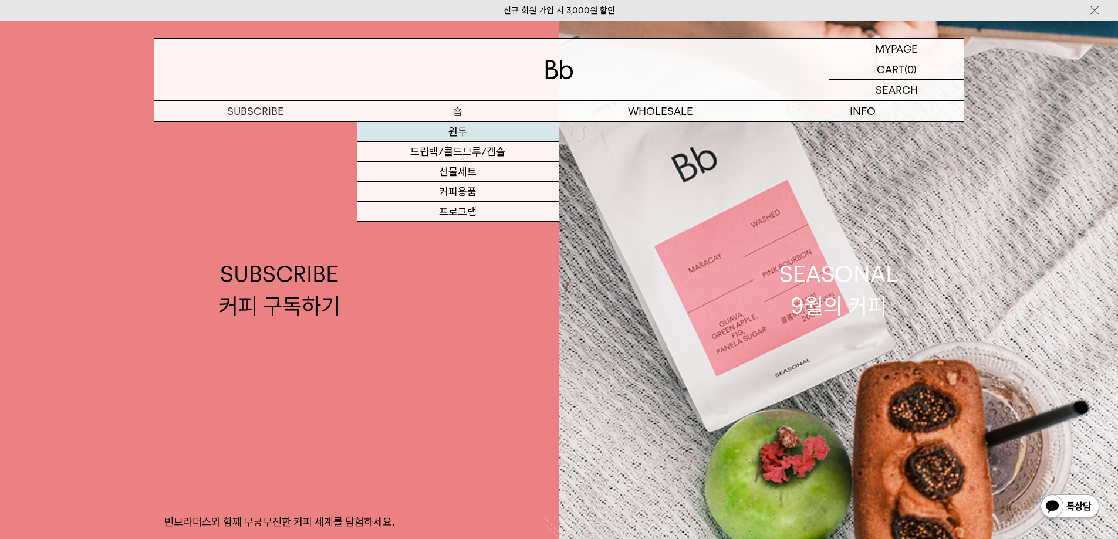
click at [457, 122] on link "원두" at bounding box center [458, 132] width 202 height 20
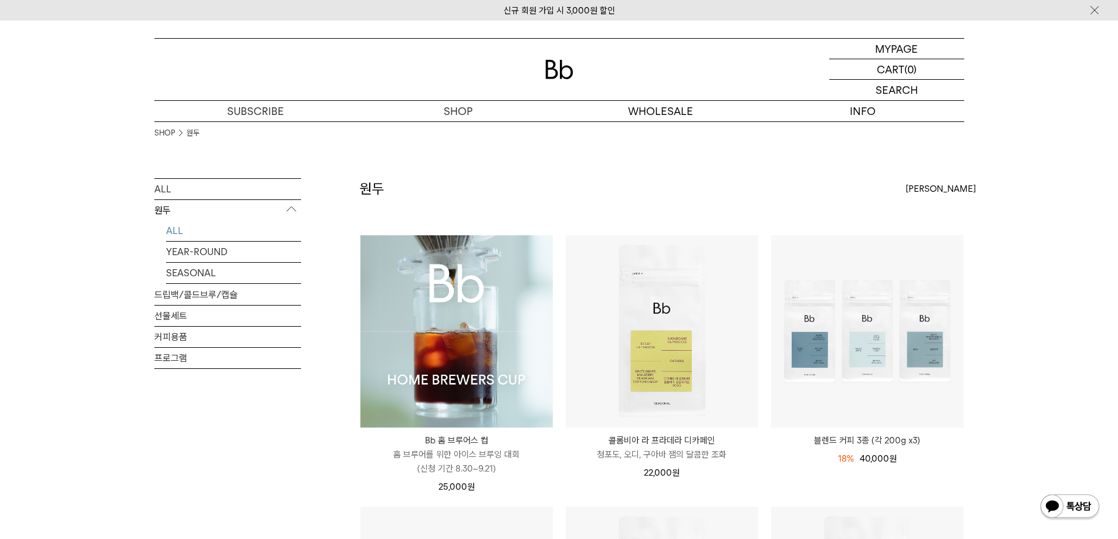
click at [446, 449] on p "홈 브루어를 위한 아이스 브루잉 대회 (신청 기간 8.30~9.21)" at bounding box center [456, 462] width 192 height 28
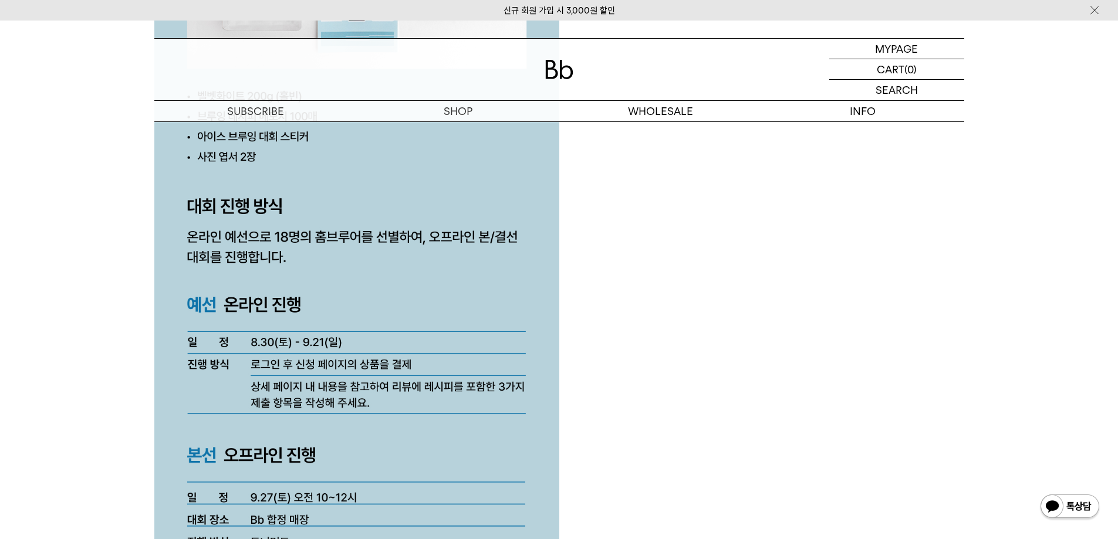
scroll to position [3110, 0]
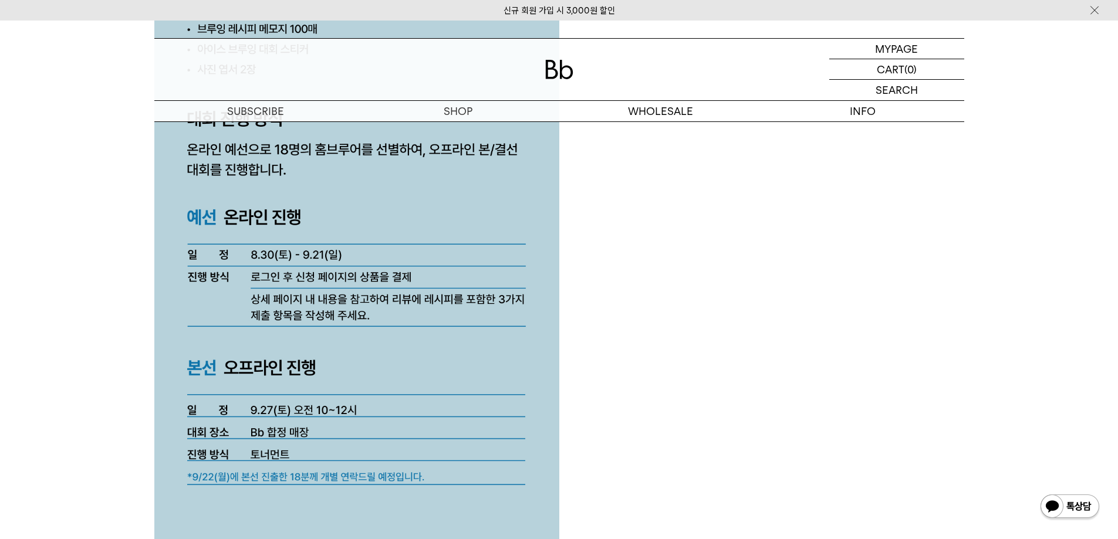
click at [690, 304] on div at bounding box center [559, 295] width 810 height 5304
